Goal: Information Seeking & Learning: Check status

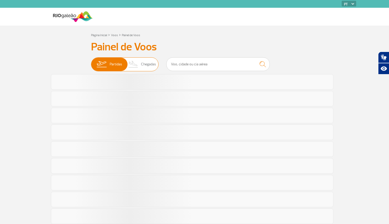
click at [148, 62] on span "Chegadas" at bounding box center [148, 64] width 15 height 13
click at [91, 62] on input "Partidas Chegadas" at bounding box center [91, 62] width 0 height 0
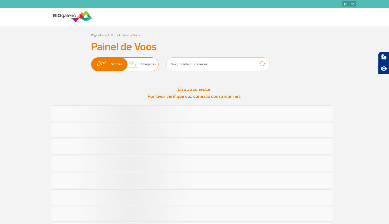
click at [149, 65] on span "Chegadas" at bounding box center [148, 64] width 15 height 13
click at [91, 62] on input "Partidas Chegadas" at bounding box center [91, 62] width 0 height 0
